Goal: Transaction & Acquisition: Download file/media

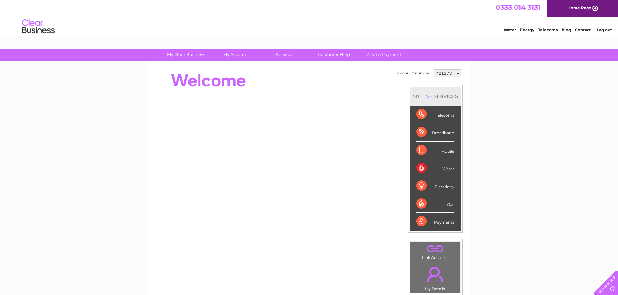
click at [448, 170] on div "Water" at bounding box center [435, 168] width 38 height 18
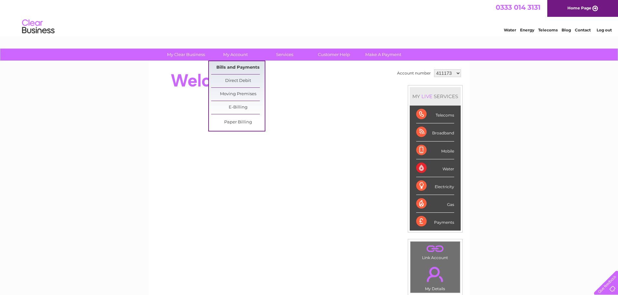
click at [235, 66] on link "Bills and Payments" at bounding box center [237, 67] width 53 height 13
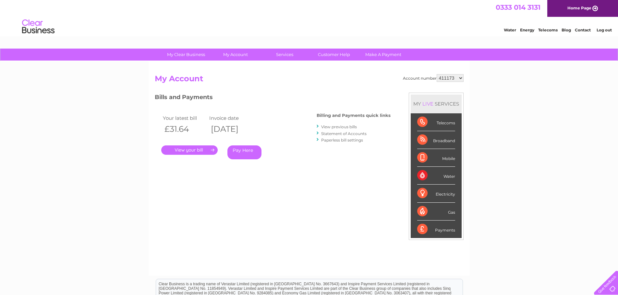
click at [202, 150] on link "." at bounding box center [189, 150] width 56 height 9
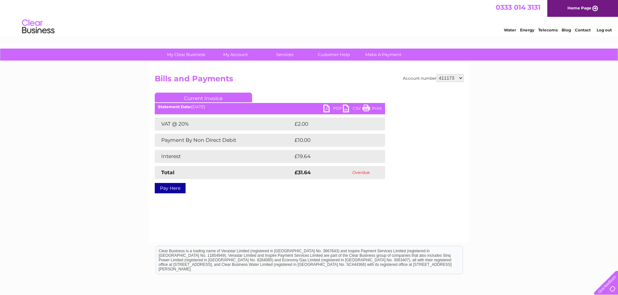
click at [326, 108] on link "PDF" at bounding box center [332, 109] width 19 height 9
click at [459, 77] on select "411173 1070492 1070494" at bounding box center [449, 78] width 27 height 8
select select "1070494"
click at [436, 74] on select "411173 1070492 1070494" at bounding box center [449, 78] width 27 height 8
click at [326, 108] on link "PDF" at bounding box center [332, 109] width 19 height 9
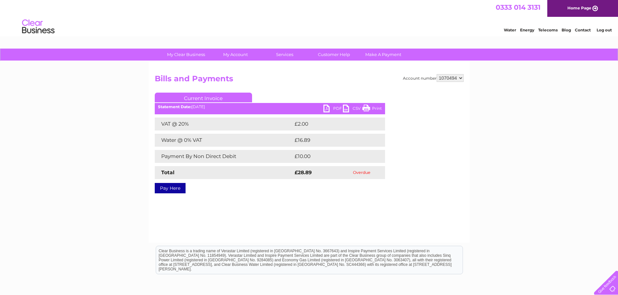
click at [459, 77] on select "411173 1070492 1070494" at bounding box center [449, 78] width 27 height 8
select select "1070492"
click at [436, 74] on select "411173 1070492 1070494" at bounding box center [449, 78] width 27 height 8
click at [329, 108] on link "PDF" at bounding box center [332, 109] width 19 height 9
